Goal: Task Accomplishment & Management: Manage account settings

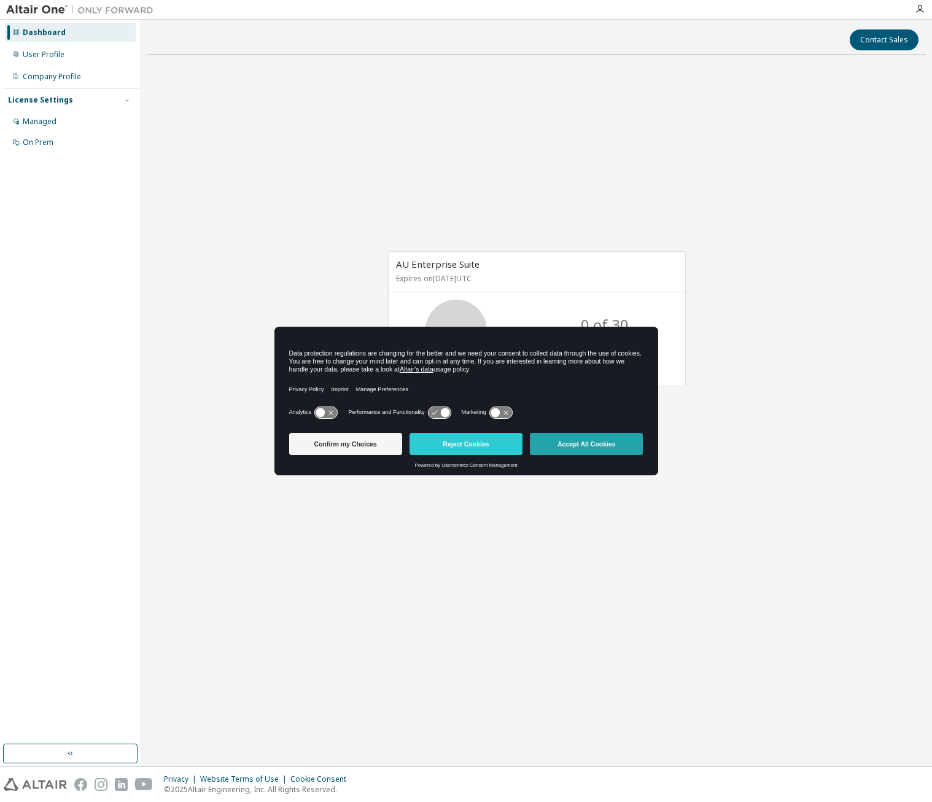
click at [603, 449] on button "Accept All Cookies" at bounding box center [586, 444] width 113 height 22
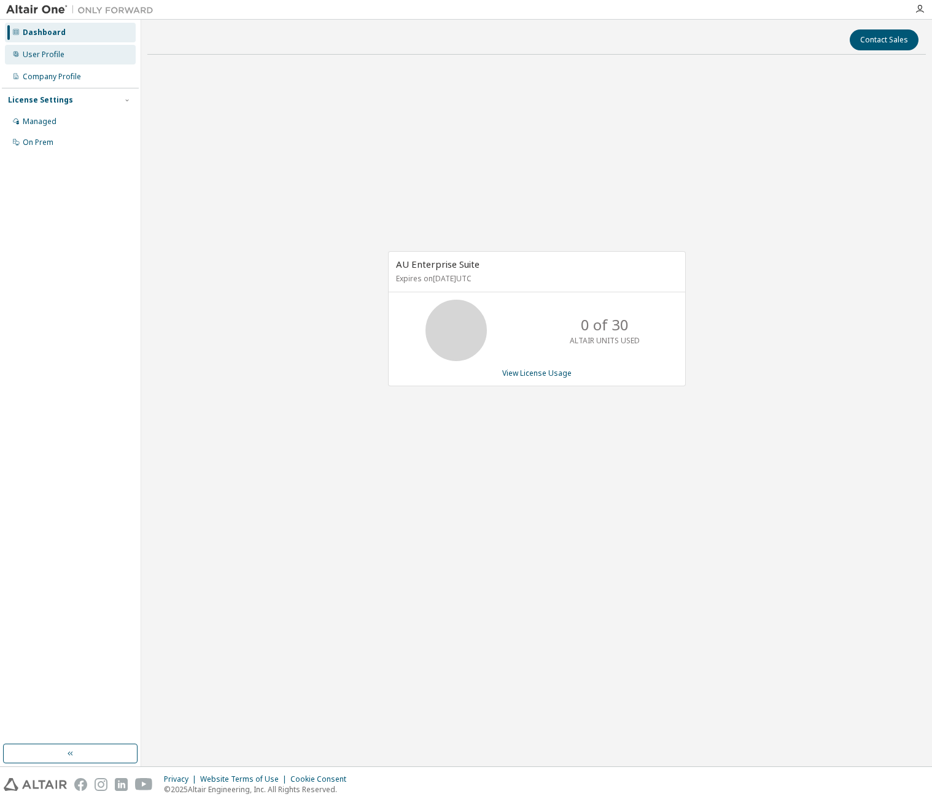
click at [77, 57] on div "User Profile" at bounding box center [70, 55] width 131 height 20
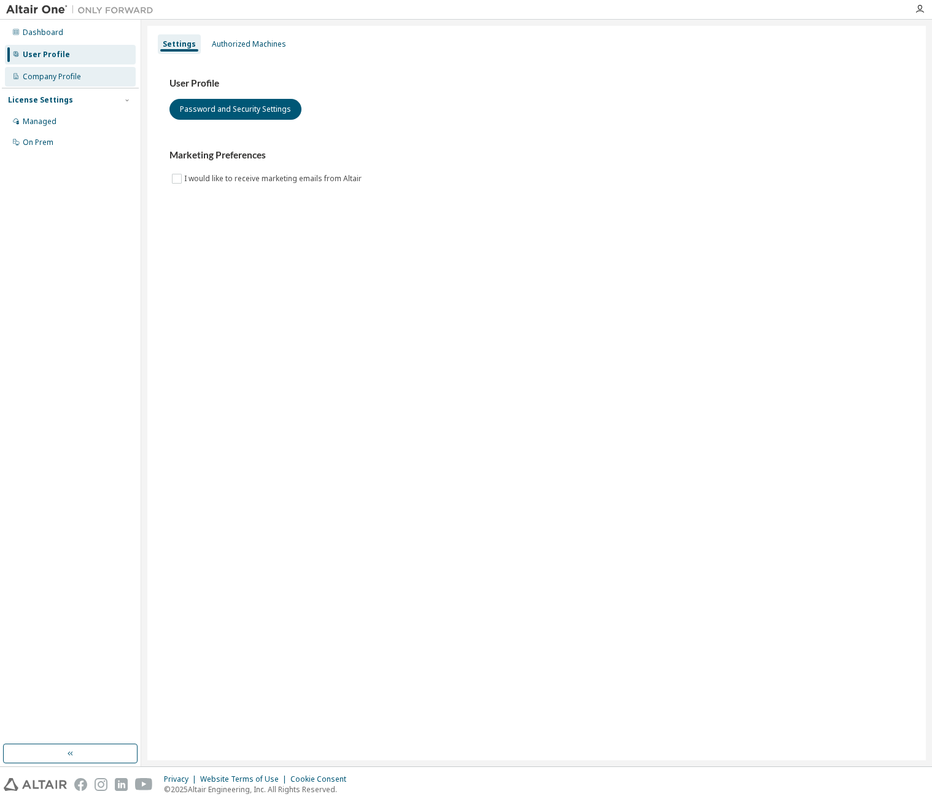
click at [82, 78] on div "Company Profile" at bounding box center [70, 77] width 131 height 20
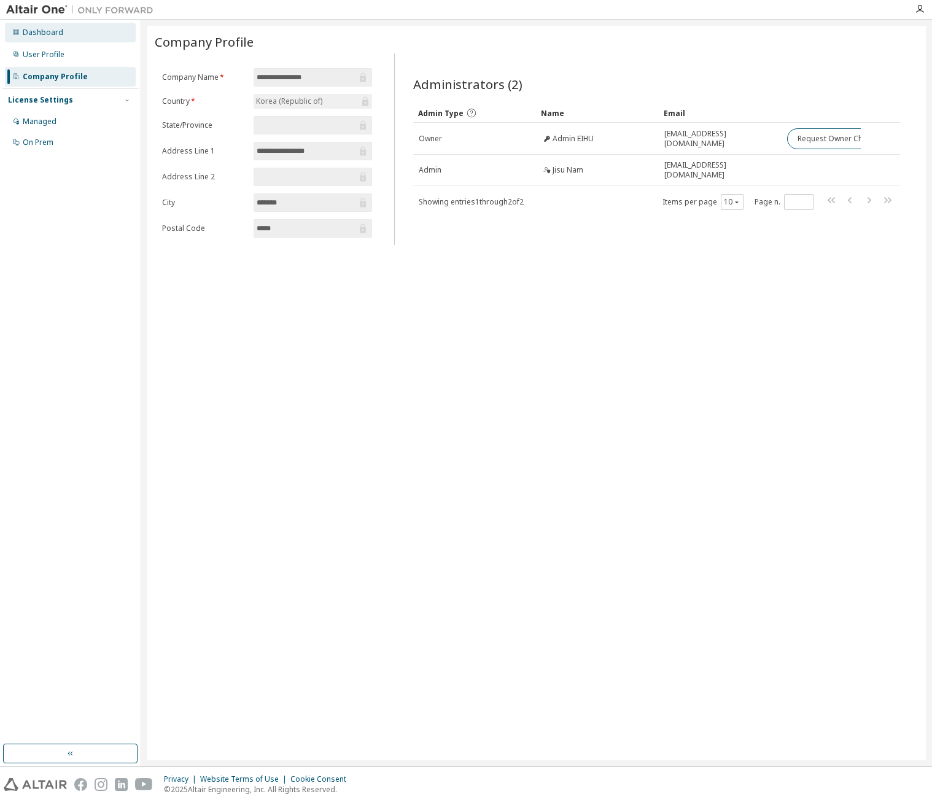
click at [77, 34] on div "Dashboard" at bounding box center [70, 33] width 131 height 20
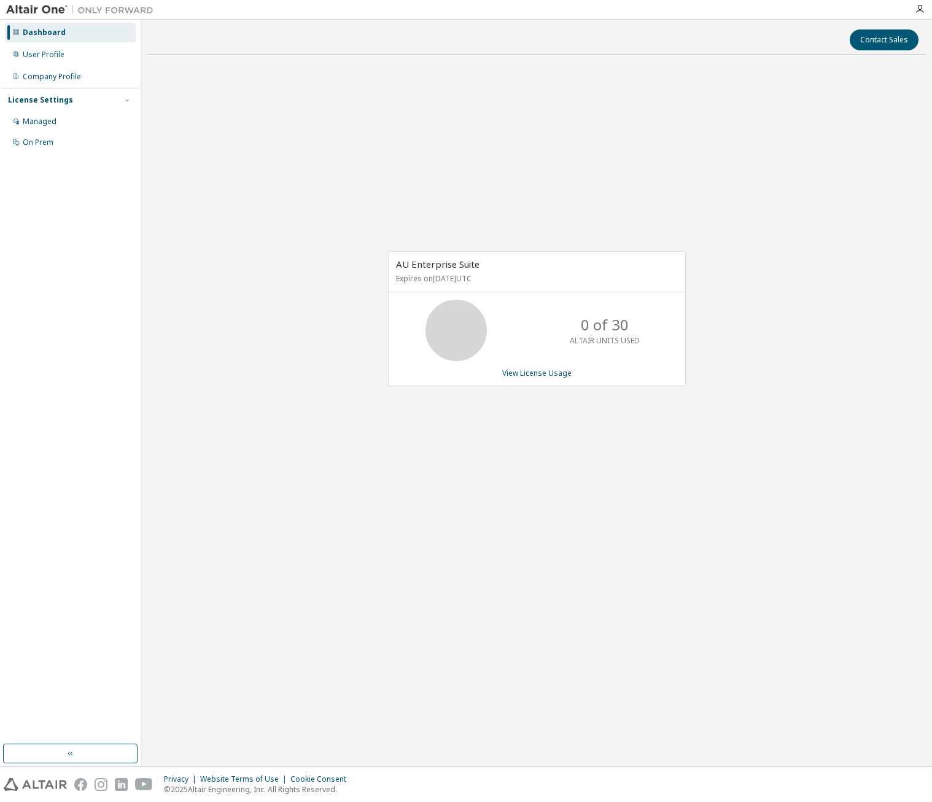
click at [722, 428] on div "AU Enterprise Suite Expires on September 29, 2026 UTC 0 of 30 ALTAIR UNITS USED…" at bounding box center [536, 325] width 779 height 522
click at [542, 345] on div "0 of 30 ALTAIR UNITS USED" at bounding box center [537, 330] width 297 height 61
click at [547, 375] on link "View License Usage" at bounding box center [536, 373] width 69 height 10
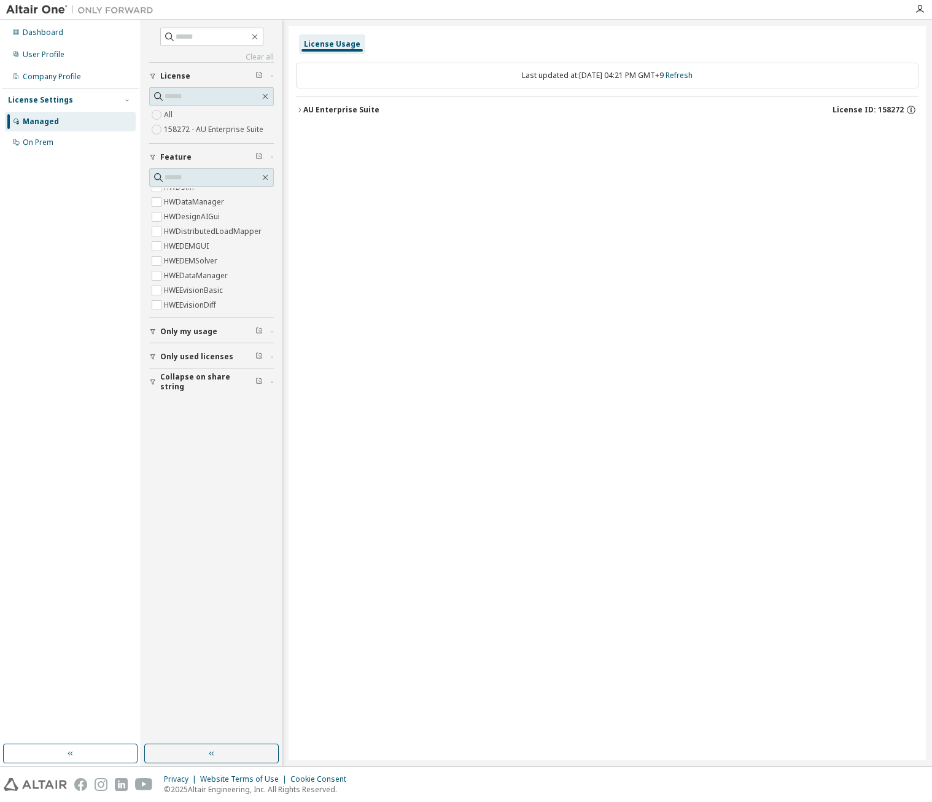
scroll to position [246, 0]
click at [196, 179] on input "text" at bounding box center [212, 177] width 95 height 12
type input "*"
type input "**"
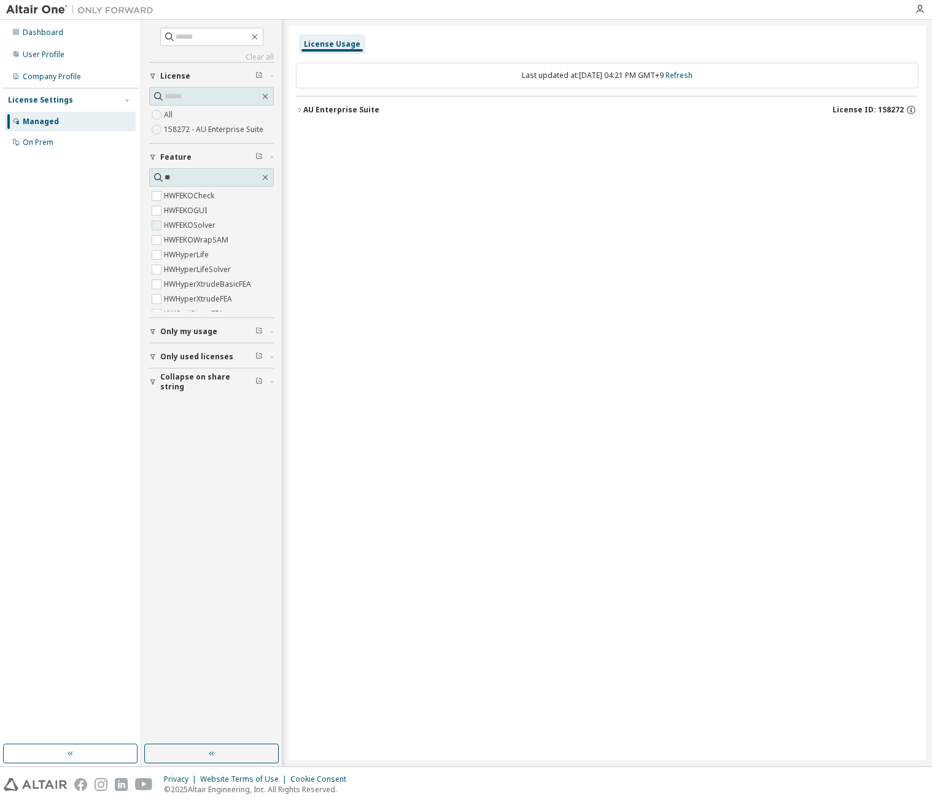
click at [224, 221] on span "HWFEKOSolver" at bounding box center [211, 225] width 125 height 15
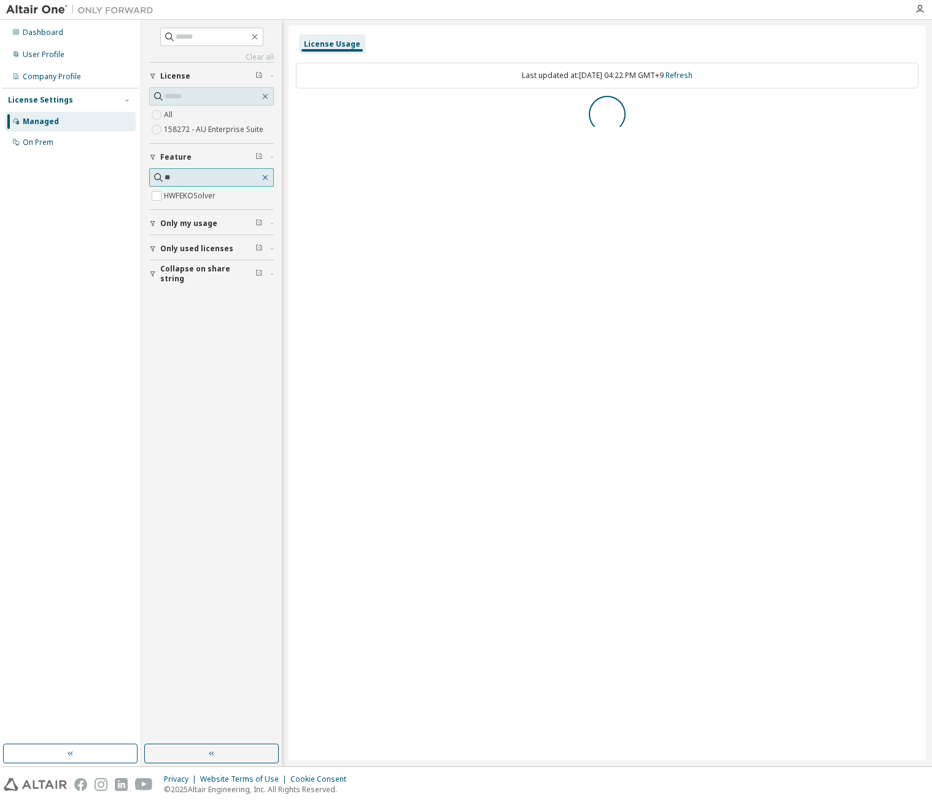
click at [267, 175] on icon "button" at bounding box center [265, 178] width 10 height 10
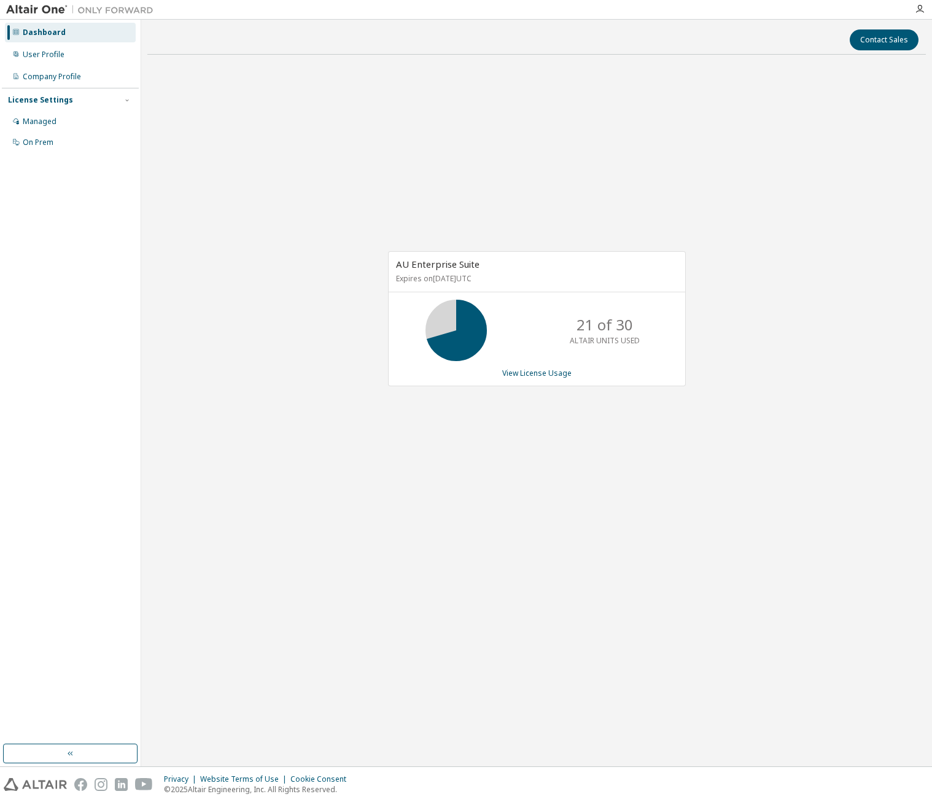
click at [294, 149] on div "AU Enterprise Suite Expires on [DATE] UTC 21 of 30 ALTAIR UNITS USED View Licen…" at bounding box center [536, 325] width 779 height 522
click at [559, 370] on link "View License Usage" at bounding box center [536, 373] width 69 height 10
click at [422, 309] on icon at bounding box center [457, 330] width 74 height 61
